Goal: Task Accomplishment & Management: Complete application form

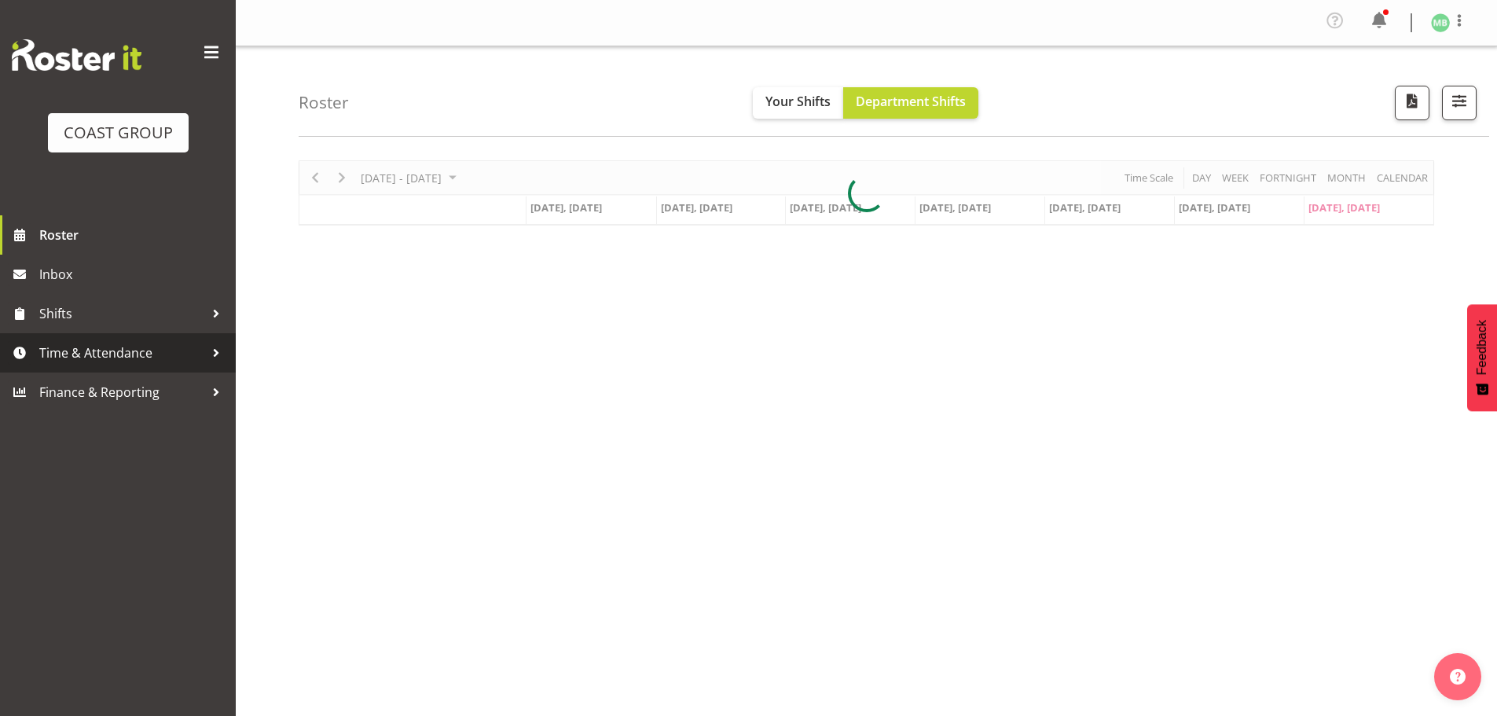
click at [78, 349] on span "Time & Attendance" at bounding box center [121, 353] width 165 height 24
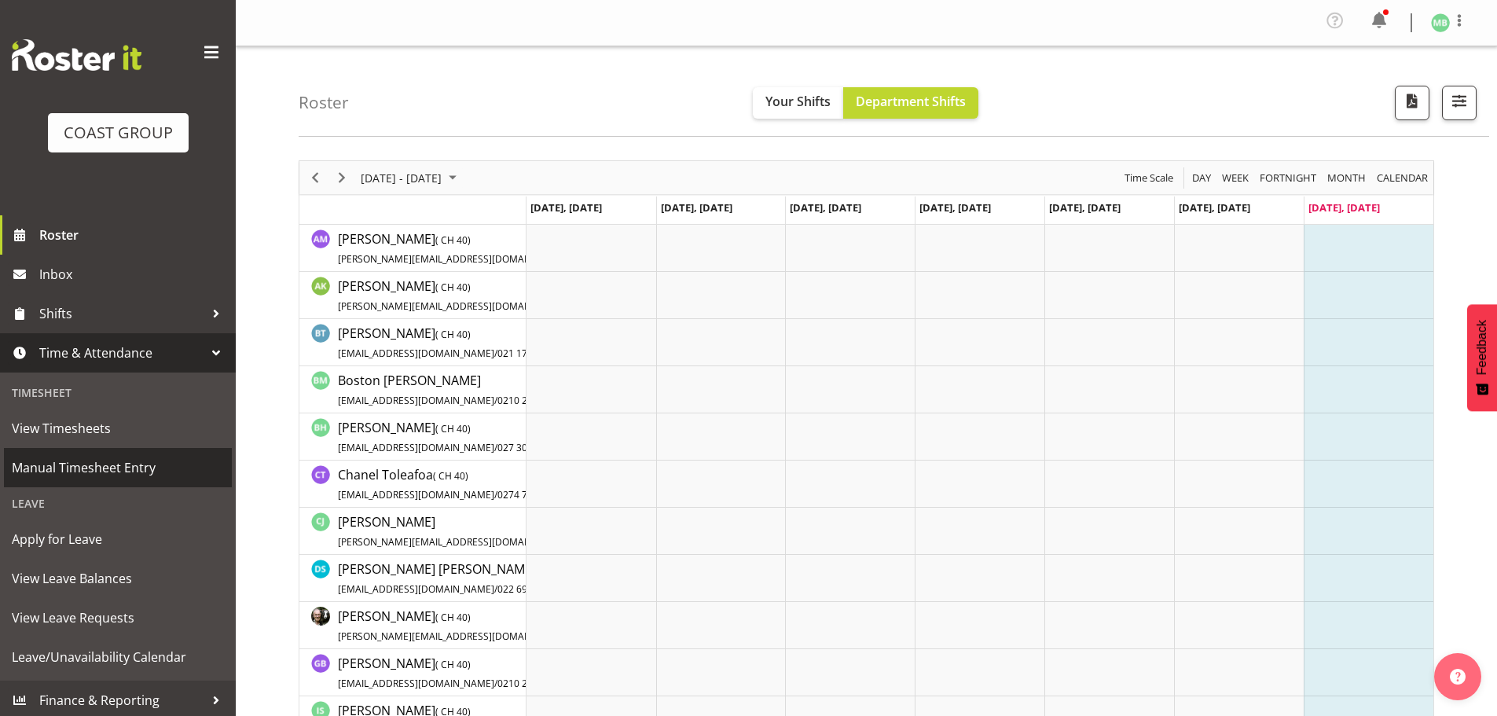
click at [101, 464] on span "Manual Timesheet Entry" at bounding box center [118, 468] width 212 height 24
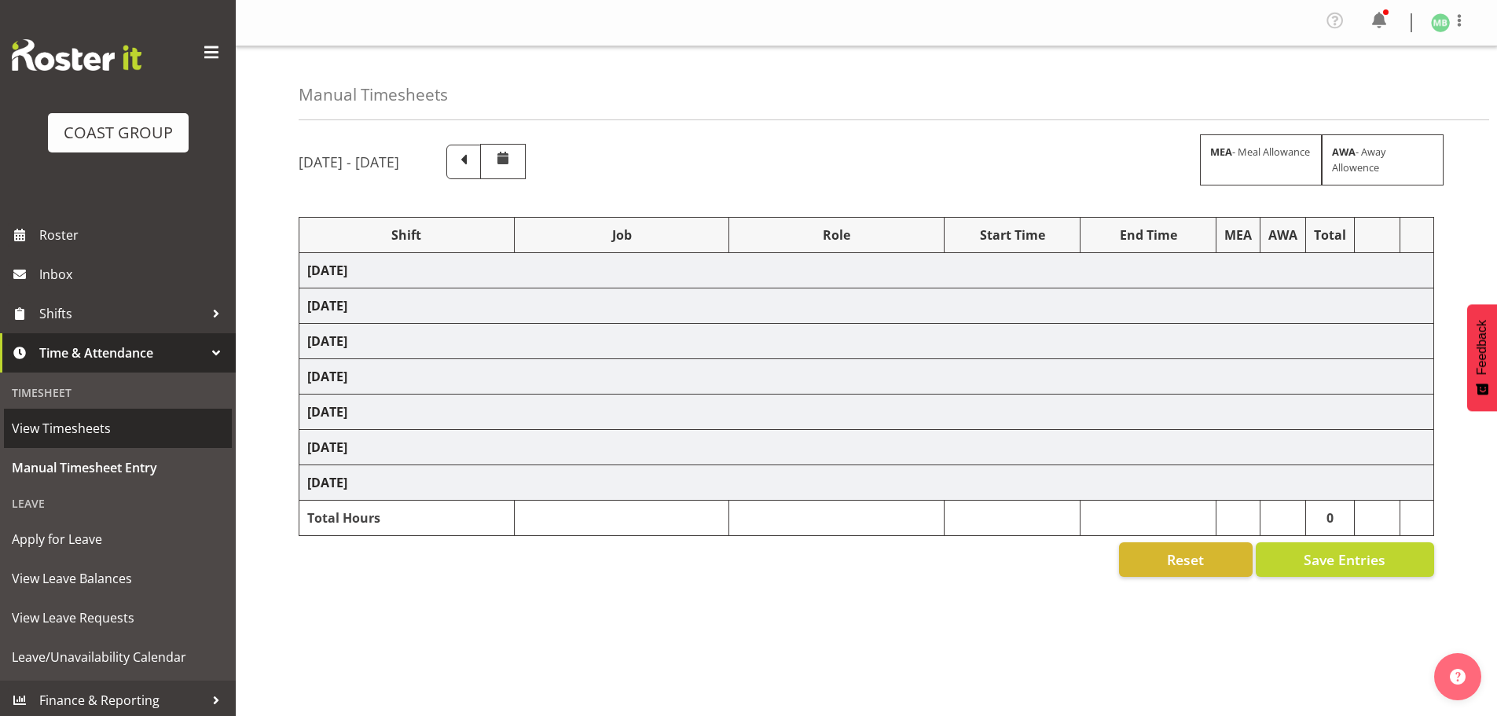
select select "16481"
select select "9465"
select select "16481"
select select "9465"
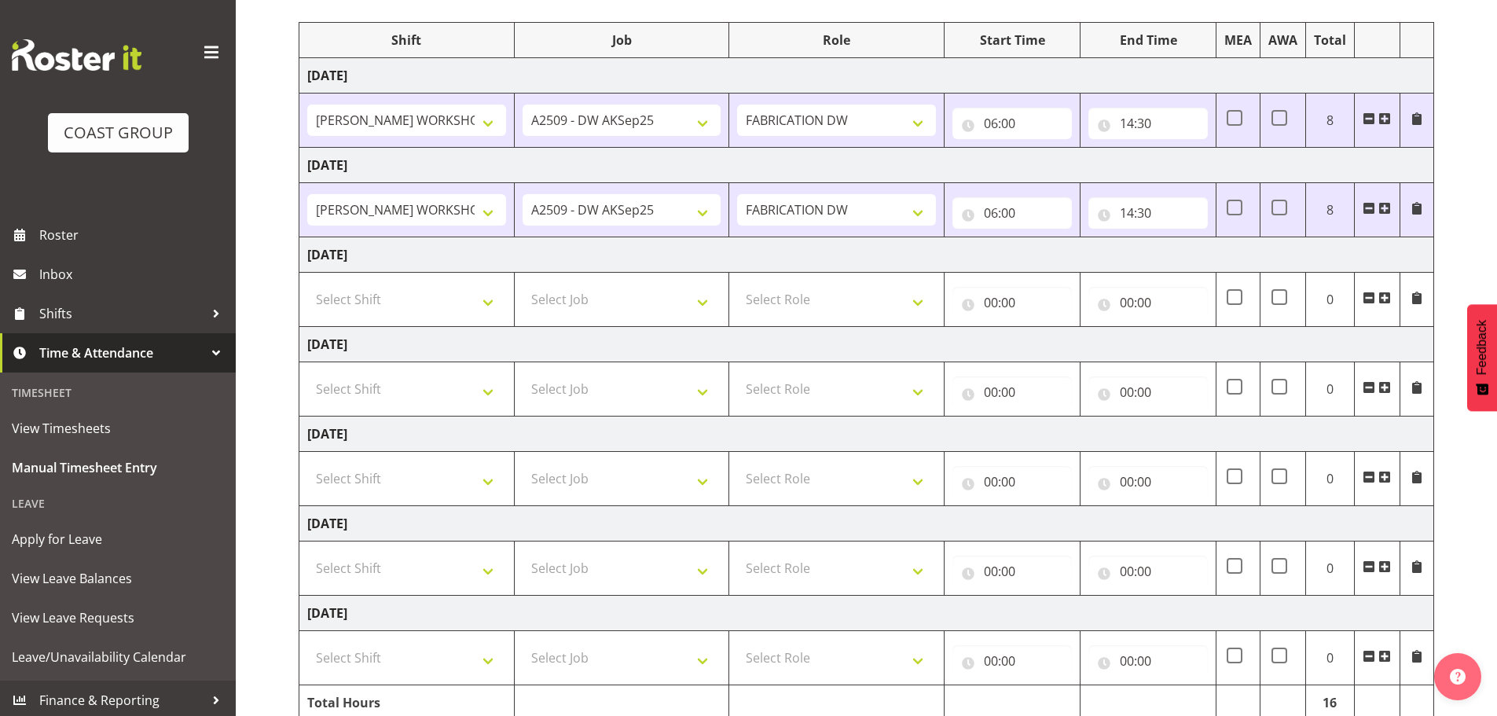
scroll to position [236, 0]
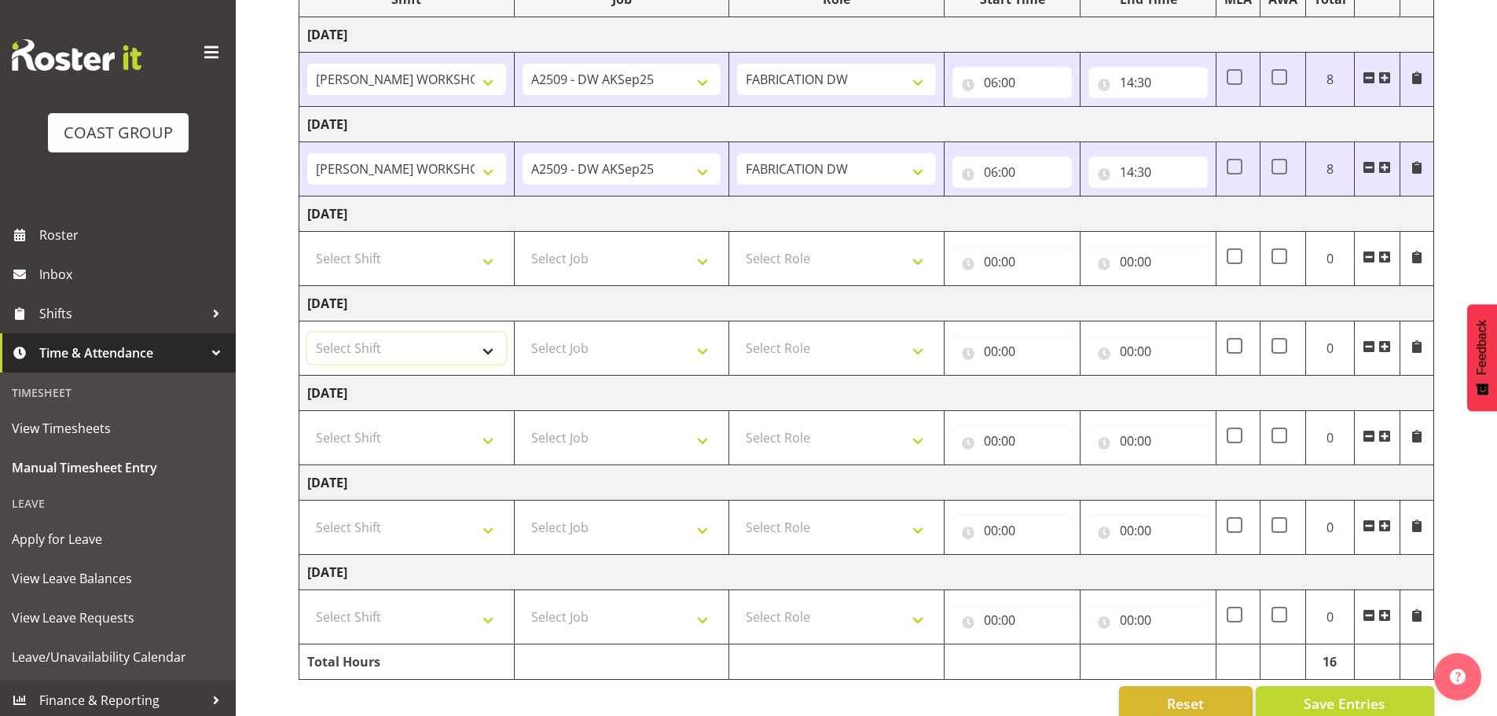
click at [391, 348] on select "Select Shift AKL SIGN ADMIN1 (LEAVE ALONE, DONT MAKE INACTIVE) DW ACCOUNT MANAG…" at bounding box center [406, 347] width 199 height 31
select select "16481"
click at [307, 332] on select "Select Shift AKL SIGN ADMIN1 (LEAVE ALONE, DONT MAKE INACTIVE) DW ACCOUNT MANAG…" at bounding box center [406, 347] width 199 height 31
click at [562, 336] on select "Select Job 1 Carlton Events 1 Carlton Hamilton 1 Carlton Wellington 1 EHS WAREH…" at bounding box center [622, 347] width 199 height 31
select select "9465"
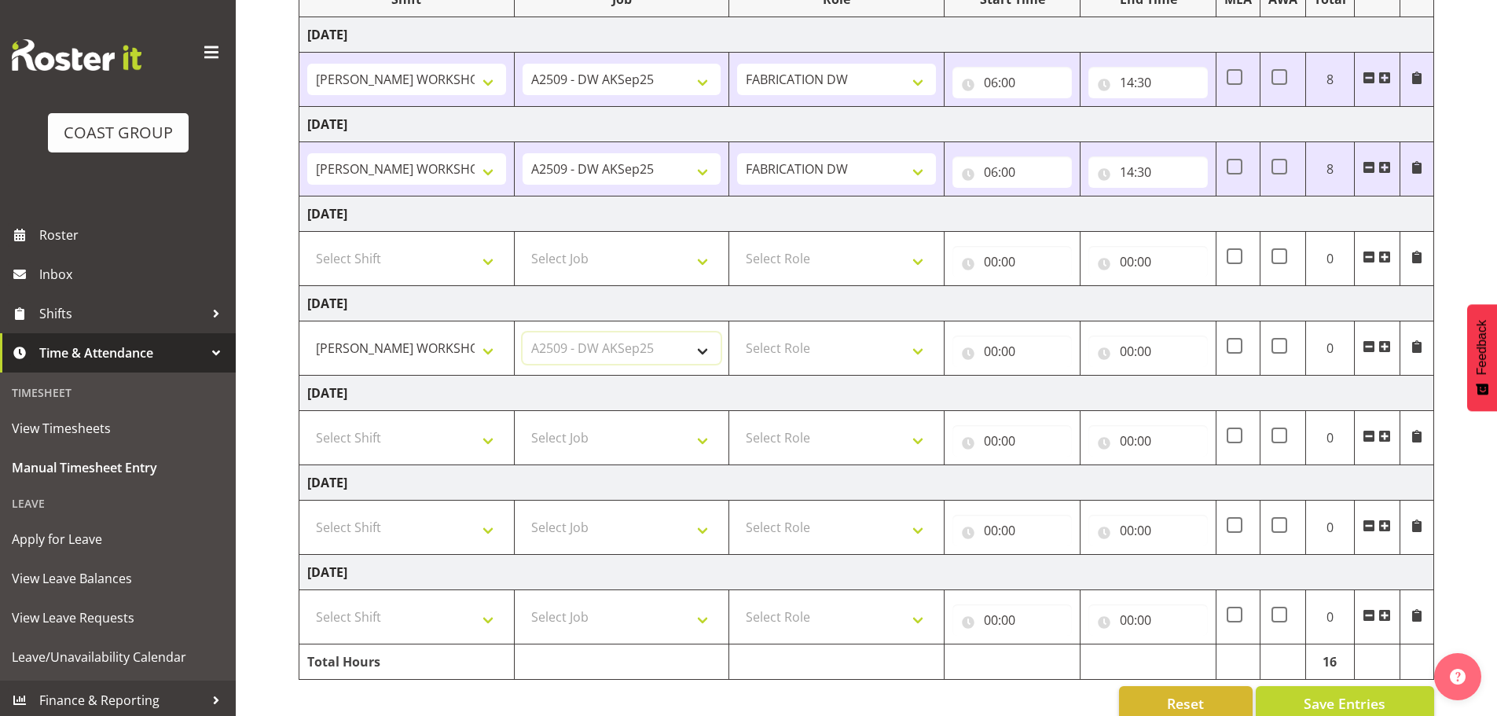
click at [523, 332] on select "Select Job 1 Carlton Events 1 Carlton Hamilton 1 Carlton Wellington 1 EHS WAREH…" at bounding box center [622, 347] width 199 height 31
click at [817, 343] on select "Select Role FABRICATION DW" at bounding box center [836, 347] width 199 height 31
select select "543"
click at [737, 332] on select "Select Role FABRICATION DW" at bounding box center [836, 347] width 199 height 31
click at [990, 351] on input "00:00" at bounding box center [1012, 351] width 119 height 31
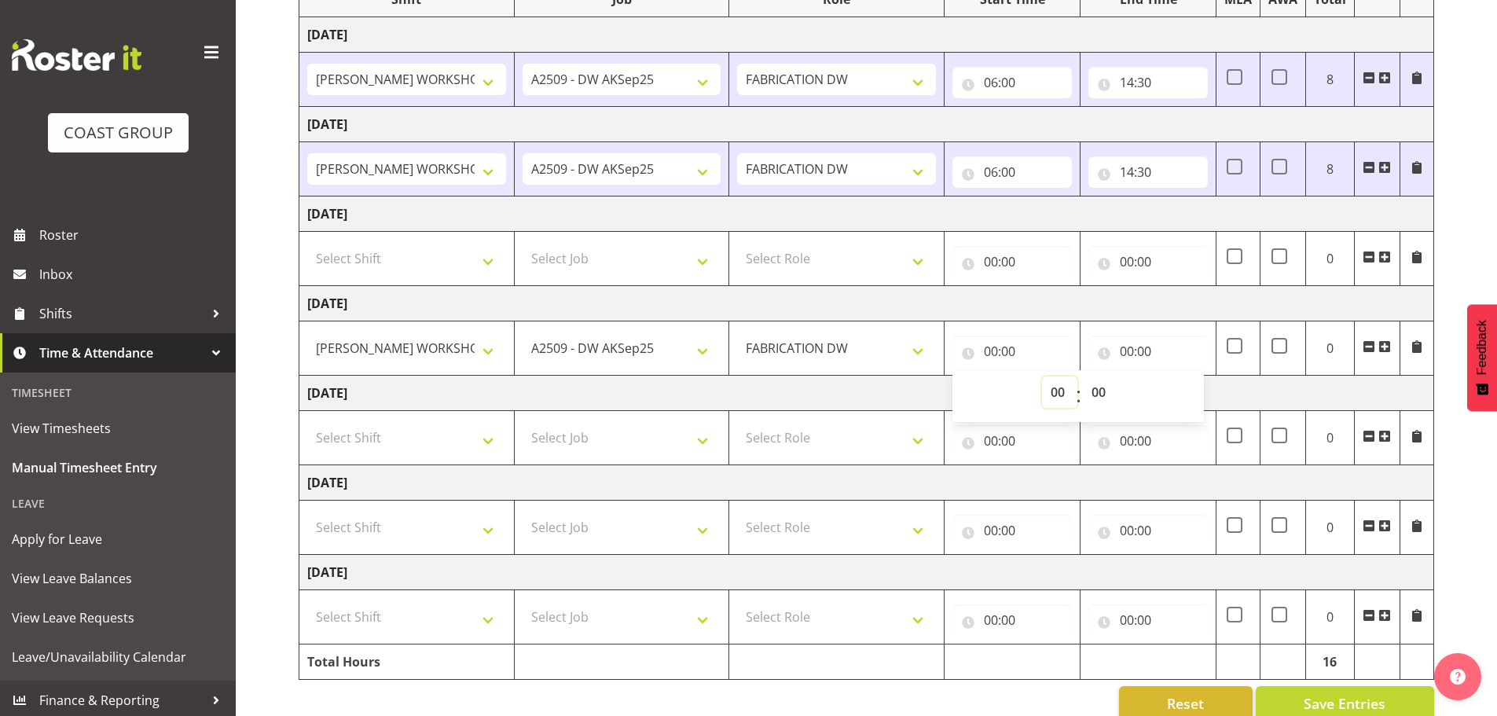
click at [1054, 391] on select "00 01 02 03 04 05 06 07 08 09 10 11 12 13 14 15 16 17 18 19 20 21 22 23" at bounding box center [1059, 392] width 35 height 31
select select "6"
click at [1042, 377] on select "00 01 02 03 04 05 06 07 08 09 10 11 12 13 14 15 16 17 18 19 20 21 22 23" at bounding box center [1059, 392] width 35 height 31
type input "06:00"
click at [1124, 345] on input "00:00" at bounding box center [1148, 351] width 119 height 31
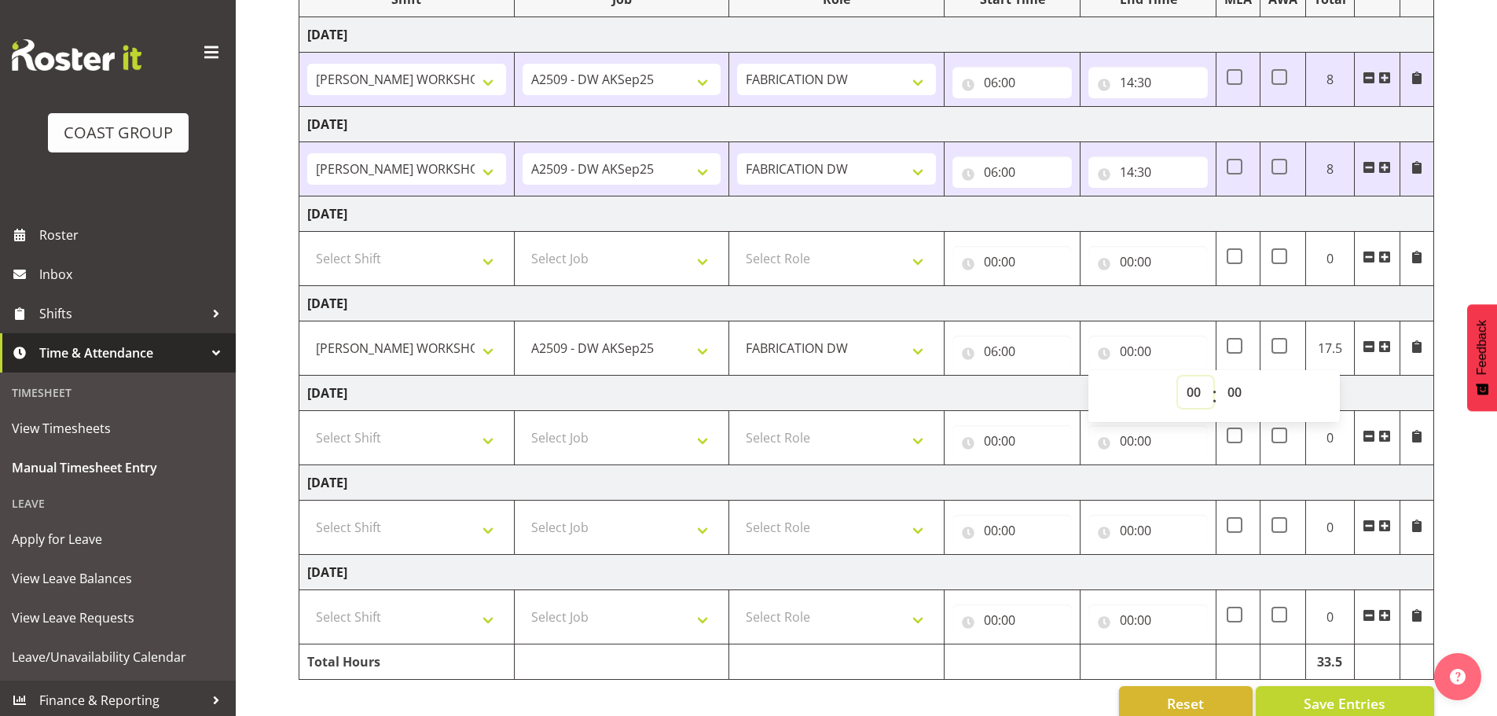
click at [1190, 385] on select "00 01 02 03 04 05 06 07 08 09 10 11 12 13 14 15 16 17 18 19 20 21 22 23" at bounding box center [1195, 392] width 35 height 31
select select "15"
click at [1178, 377] on select "00 01 02 03 04 05 06 07 08 09 10 11 12 13 14 15 16 17 18 19 20 21 22 23" at bounding box center [1195, 392] width 35 height 31
type input "15:00"
click at [1486, 479] on div "September 3rd - September 9th 2025 MEA - Meal Allowance AWA - Away Allowence Sh…" at bounding box center [898, 314] width 1199 height 836
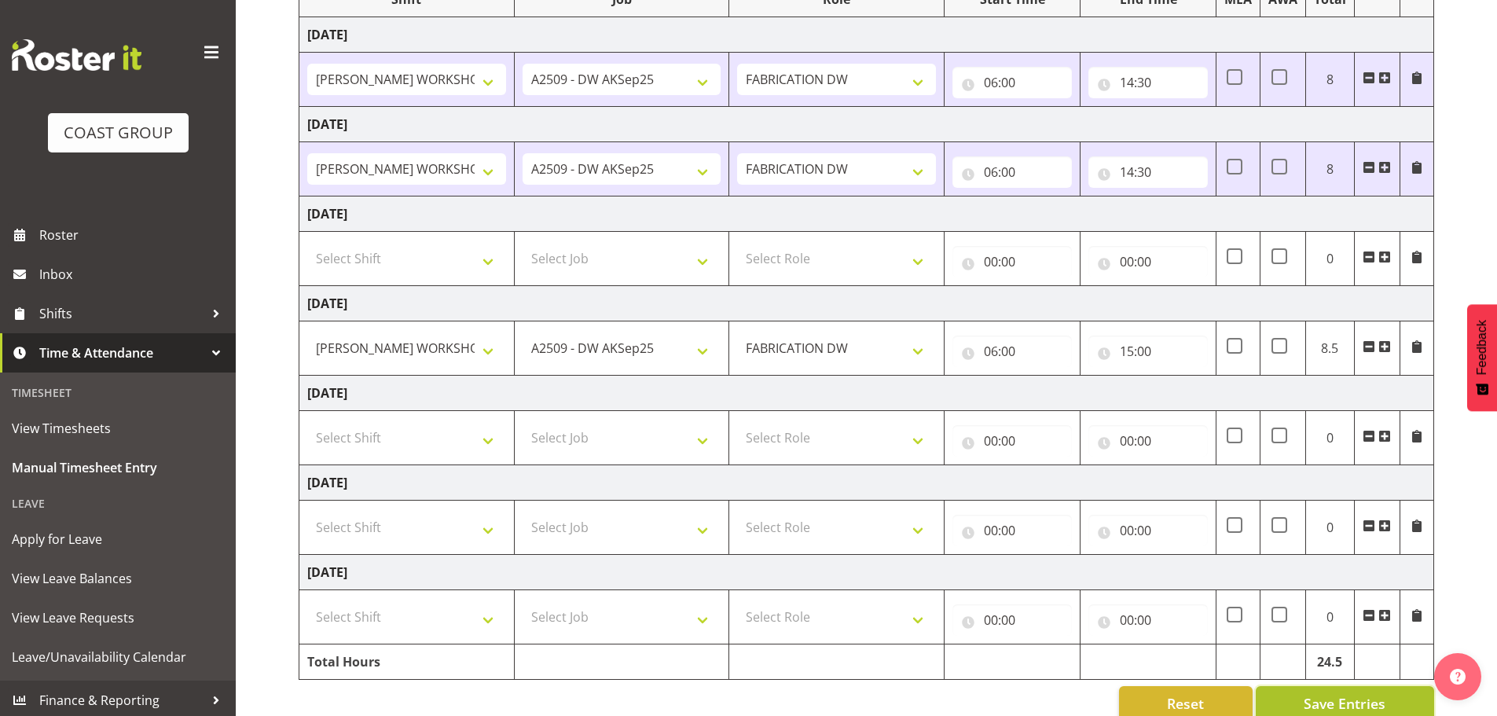
click at [1361, 702] on span "Save Entries" at bounding box center [1345, 703] width 82 height 20
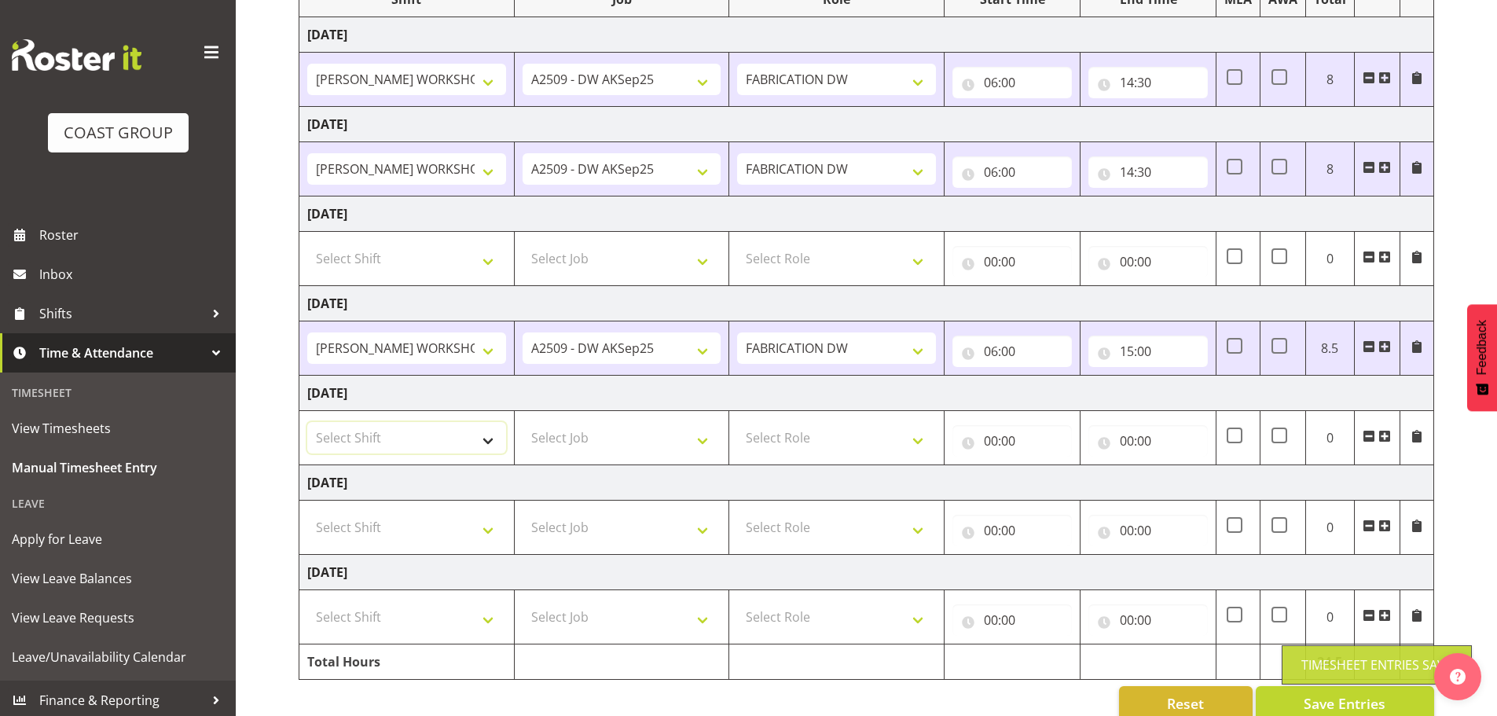
click at [369, 434] on select "Select Shift AKL SIGN ADMIN1 (LEAVE ALONE, DONT MAKE INACTIVE) DW ACCOUNT MANAG…" at bounding box center [406, 437] width 199 height 31
select select "16481"
click at [307, 422] on select "Select Shift AKL SIGN ADMIN1 (LEAVE ALONE, DONT MAKE INACTIVE) DW ACCOUNT MANAG…" at bounding box center [406, 437] width 199 height 31
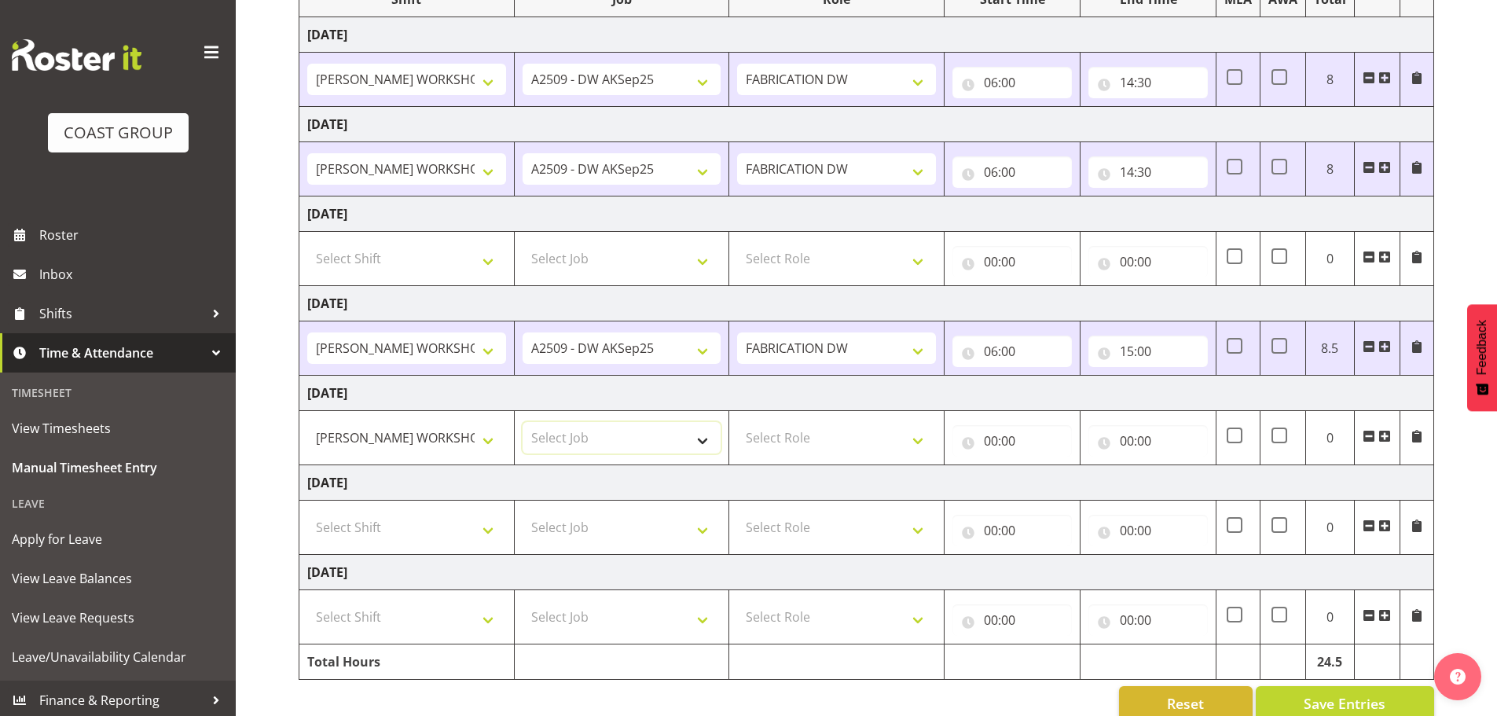
click at [557, 434] on select "Select Job 1 Carlton Events 1 Carlton Hamilton 1 Carlton Wellington 1 EHS WAREH…" at bounding box center [622, 437] width 199 height 31
select select "9465"
click at [523, 422] on select "Select Job 1 Carlton Events 1 Carlton Hamilton 1 Carlton Wellington 1 EHS WAREH…" at bounding box center [622, 437] width 199 height 31
click at [798, 438] on select "Select Role FABRICATION DW" at bounding box center [836, 437] width 199 height 31
select select "543"
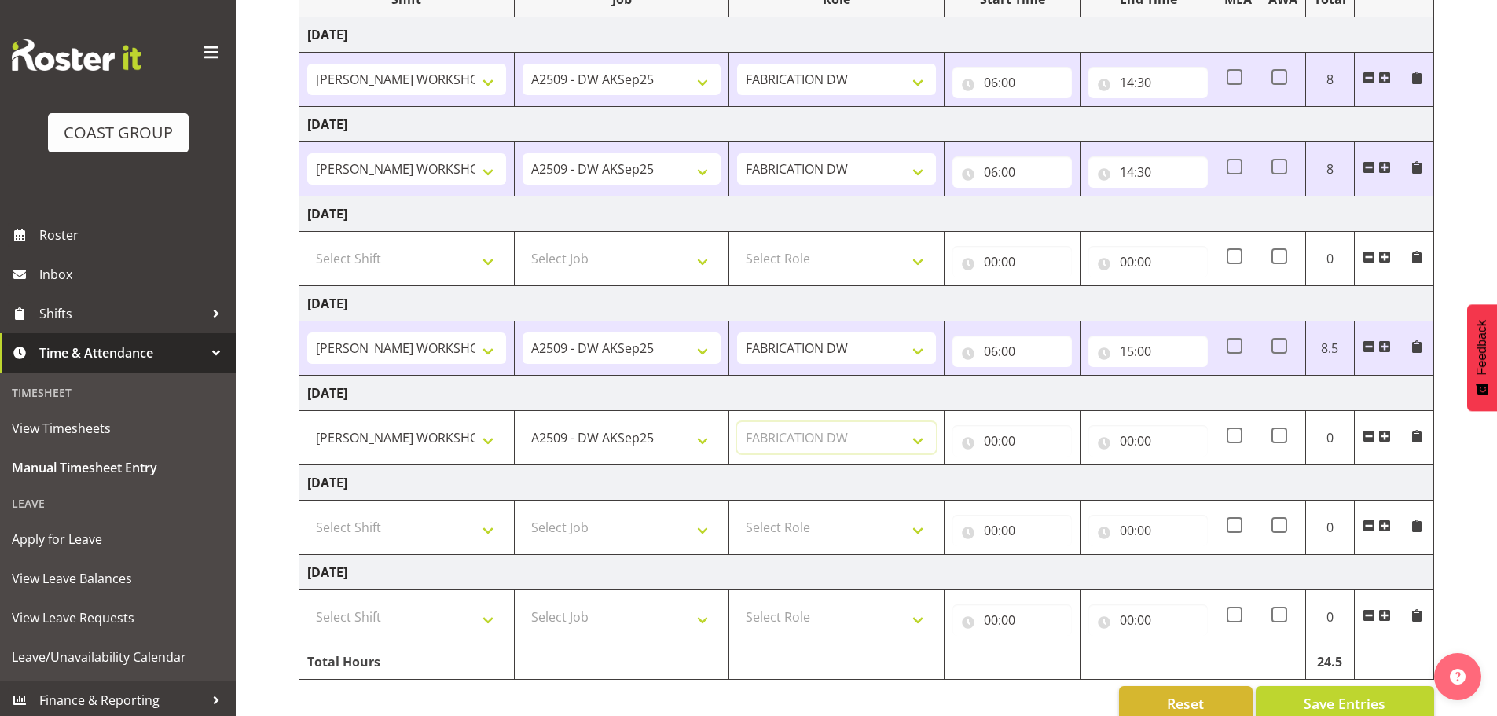
click at [737, 422] on select "Select Role FABRICATION DW" at bounding box center [836, 437] width 199 height 31
click at [990, 440] on input "00:00" at bounding box center [1012, 440] width 119 height 31
click at [1060, 483] on select "00 01 02 03 04 05 06 07 08 09 10 11 12 13 14 15 16 17 18 19 20 21 22 23" at bounding box center [1059, 481] width 35 height 31
select select "6"
click at [1042, 466] on select "00 01 02 03 04 05 06 07 08 09 10 11 12 13 14 15 16 17 18 19 20 21 22 23" at bounding box center [1059, 481] width 35 height 31
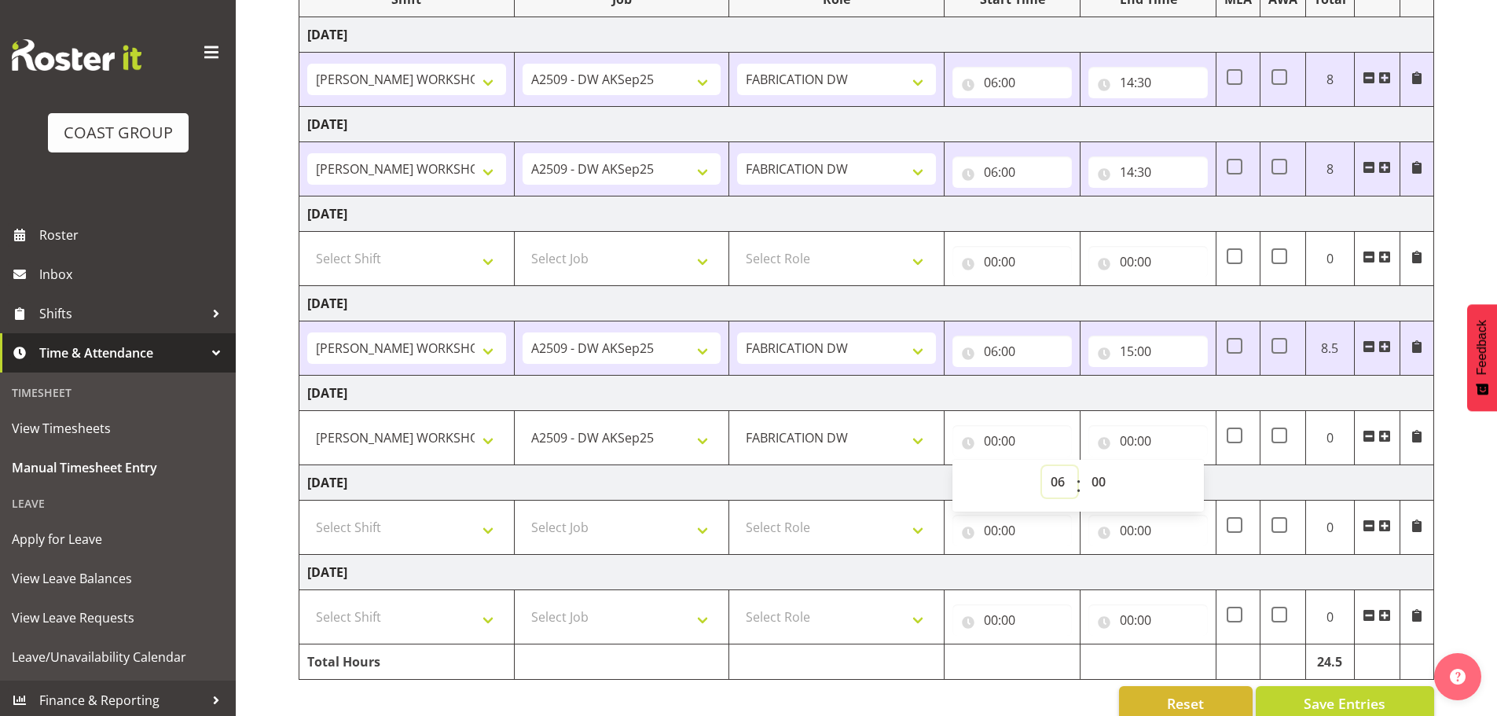
type input "06:00"
click at [1102, 483] on select "00 01 02 03 04 05 06 07 08 09 10 11 12 13 14 15 16 17 18 19 20 21 22 23 24 25 2…" at bounding box center [1100, 481] width 35 height 31
select select "30"
click at [1083, 466] on select "00 01 02 03 04 05 06 07 08 09 10 11 12 13 14 15 16 17 18 19 20 21 22 23 24 25 2…" at bounding box center [1100, 481] width 35 height 31
type input "06:30"
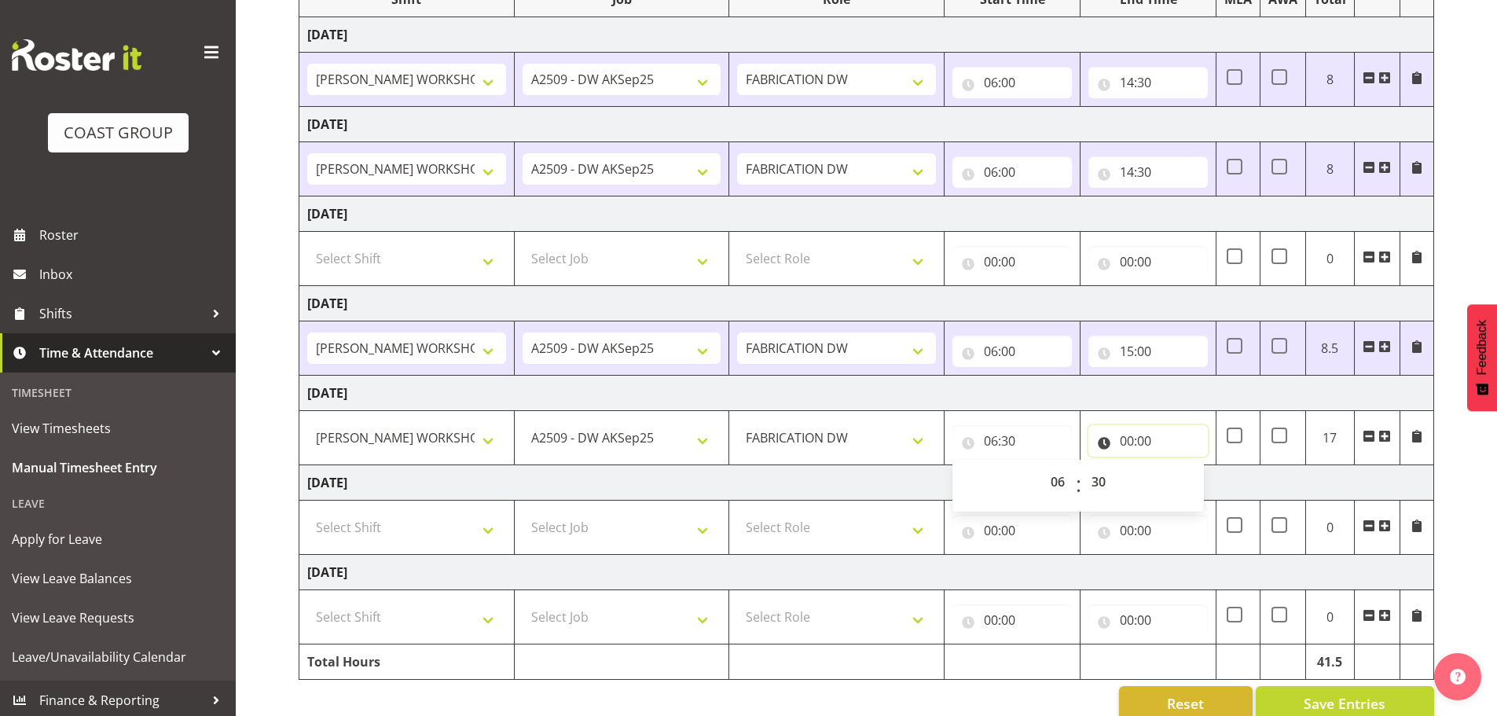
click at [1127, 440] on input "00:00" at bounding box center [1148, 440] width 119 height 31
click at [1193, 480] on select "00 01 02 03 04 05 06 07 08 09 10 11 12 13 14 15 16 17 18 19 20 21 22 23" at bounding box center [1195, 481] width 35 height 31
select select "14"
click at [1178, 466] on select "00 01 02 03 04 05 06 07 08 09 10 11 12 13 14 15 16 17 18 19 20 21 22 23" at bounding box center [1195, 481] width 35 height 31
type input "14:00"
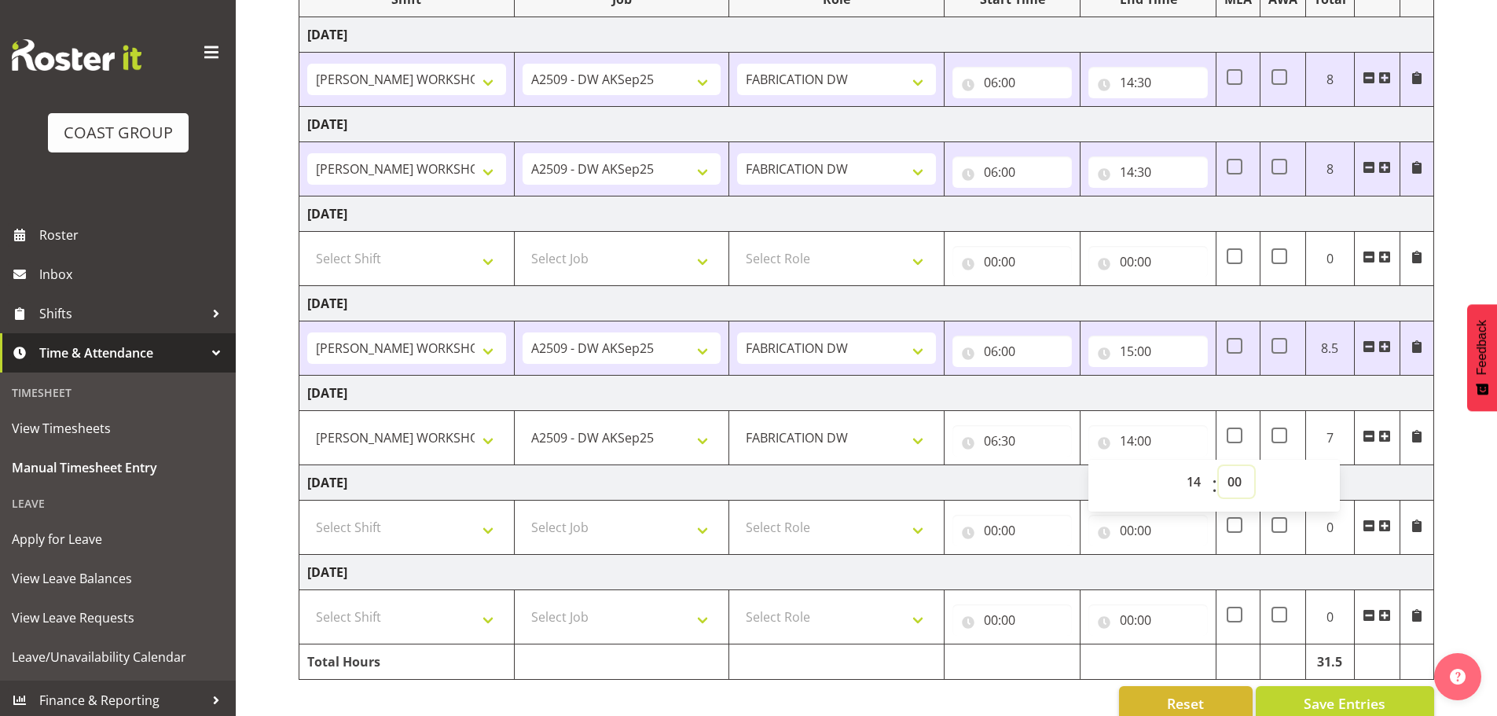
click at [1238, 485] on select "00 01 02 03 04 05 06 07 08 09 10 11 12 13 14 15 16 17 18 19 20 21 22 23 24 25 2…" at bounding box center [1236, 481] width 35 height 31
select select "30"
click at [1219, 466] on select "00 01 02 03 04 05 06 07 08 09 10 11 12 13 14 15 16 17 18 19 20 21 22 23 24 25 2…" at bounding box center [1236, 481] width 35 height 31
type input "14:30"
click at [1478, 472] on div "September 3rd - September 9th 2025 MEA - Meal Allowance AWA - Away Allowence Sh…" at bounding box center [898, 314] width 1199 height 836
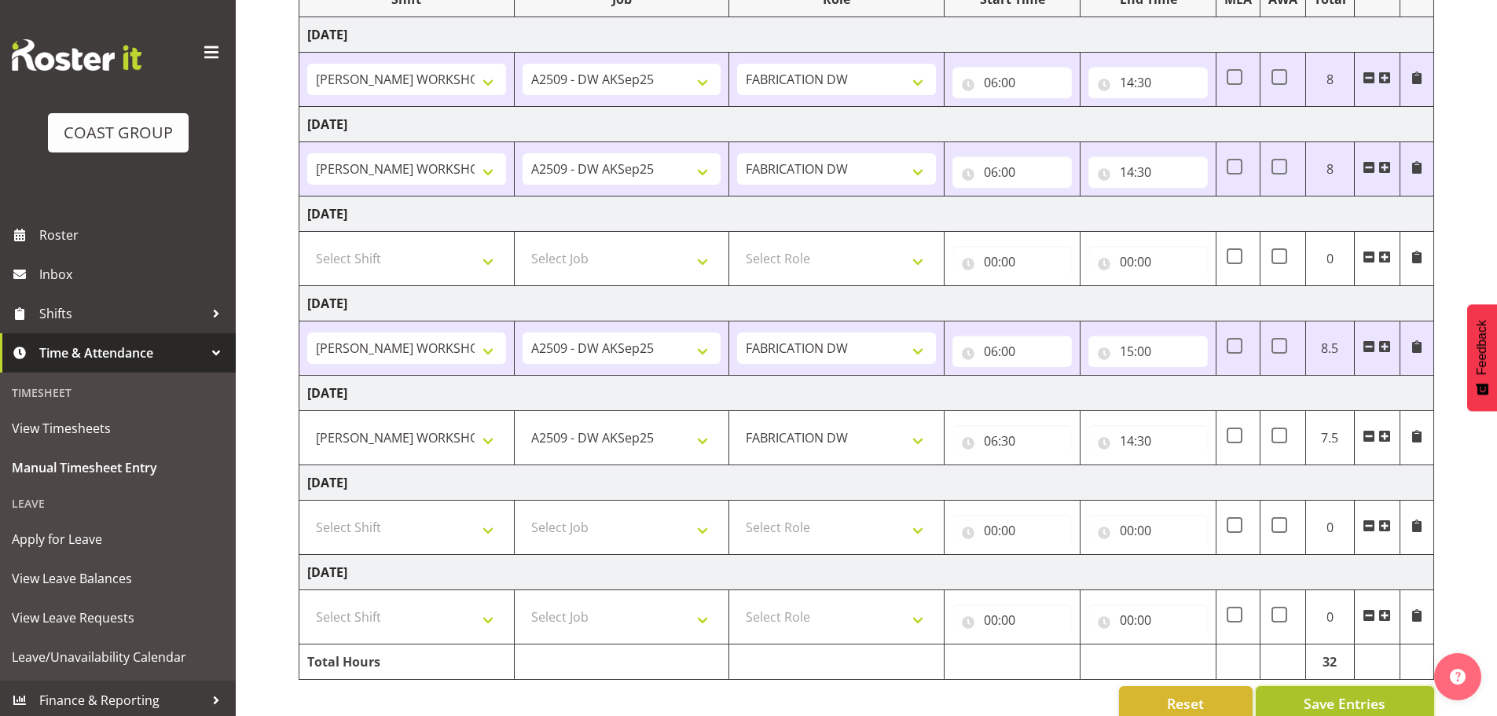
click at [1334, 705] on span "Save Entries" at bounding box center [1345, 703] width 82 height 20
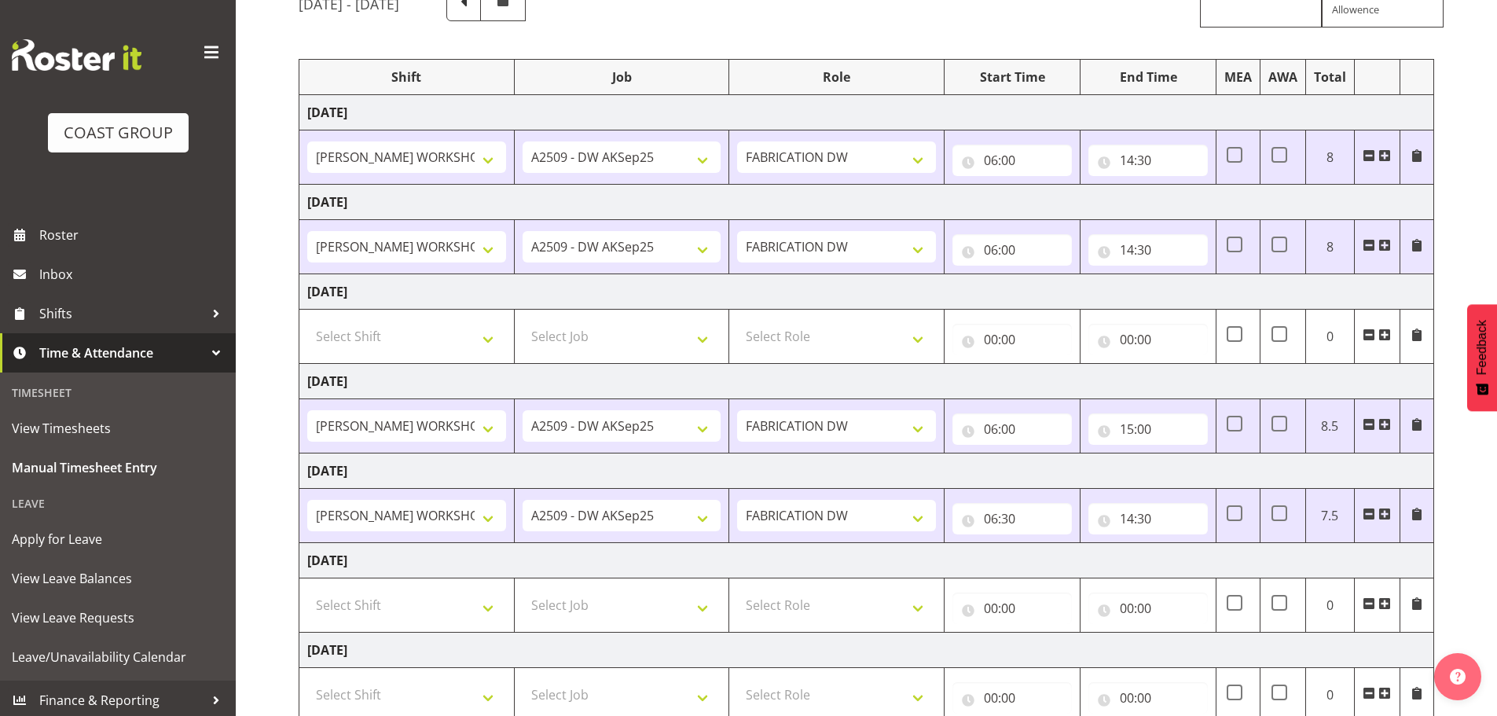
scroll to position [0, 0]
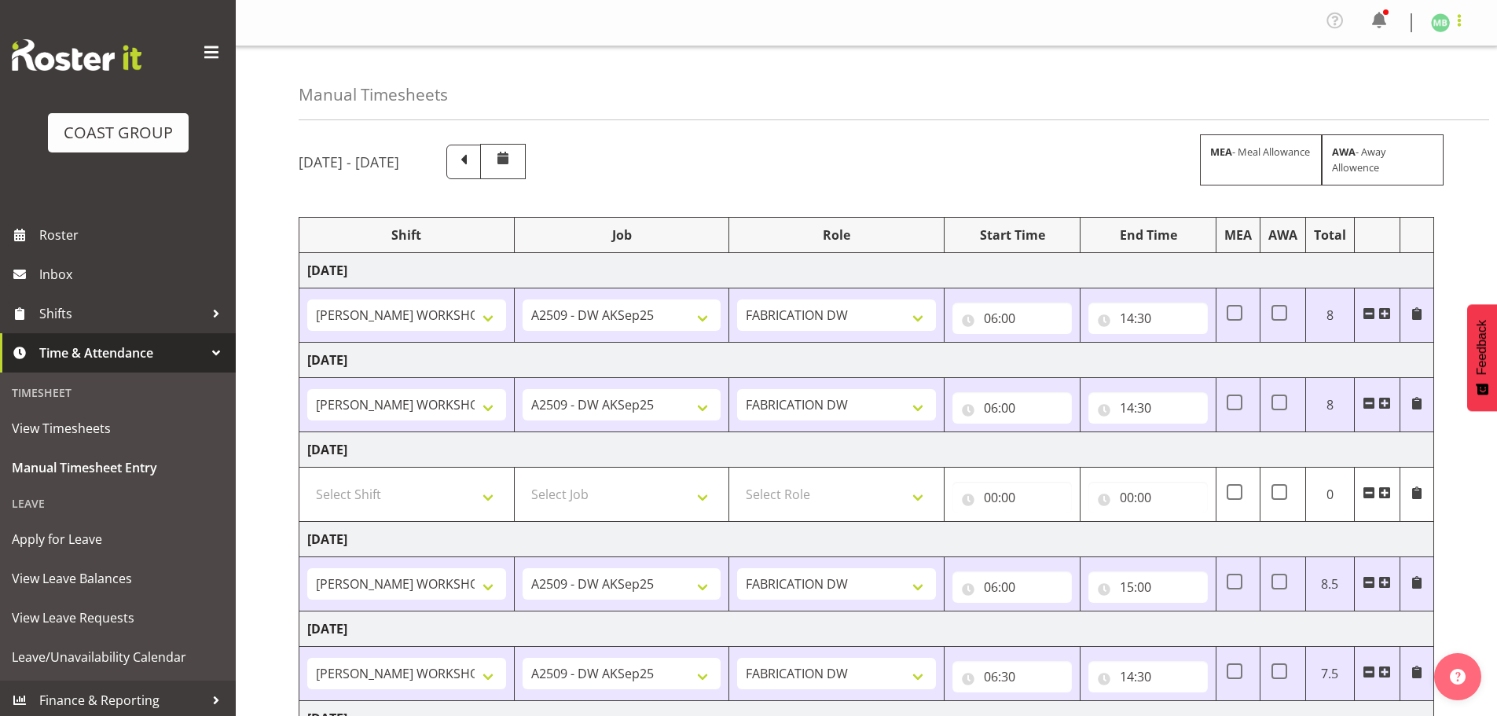
click at [1460, 20] on span at bounding box center [1459, 20] width 19 height 19
click at [1396, 83] on link "Log Out" at bounding box center [1393, 86] width 151 height 28
